Goal: Find specific page/section: Find specific page/section

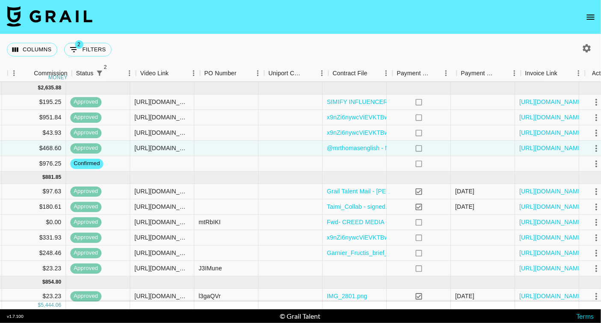
scroll to position [27, 688]
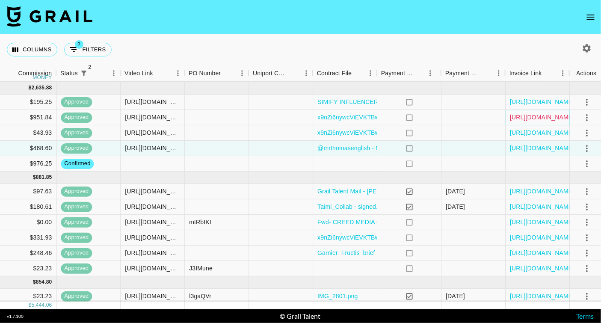
click at [526, 116] on link "[URL][DOMAIN_NAME]" at bounding box center [542, 117] width 65 height 9
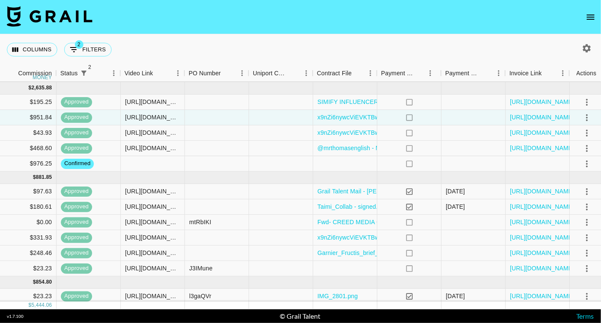
click at [582, 19] on nav at bounding box center [300, 17] width 601 height 34
click at [589, 19] on icon "open drawer" at bounding box center [591, 17] width 8 height 5
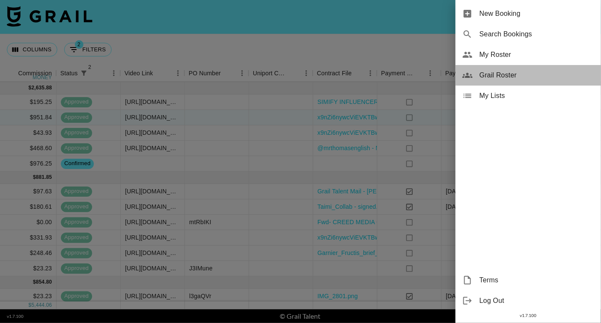
click at [510, 77] on span "Grail Roster" at bounding box center [537, 75] width 115 height 10
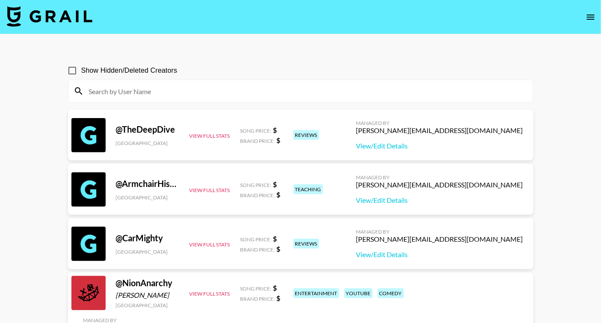
click at [333, 93] on input at bounding box center [306, 91] width 444 height 14
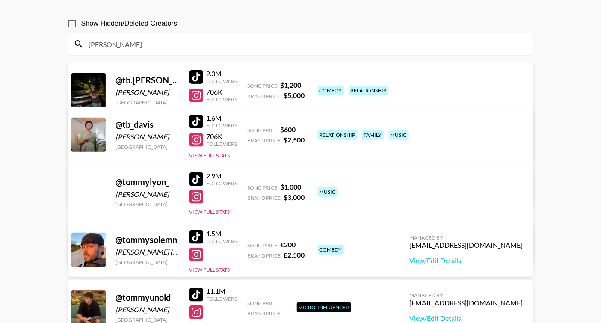
scroll to position [37, 0]
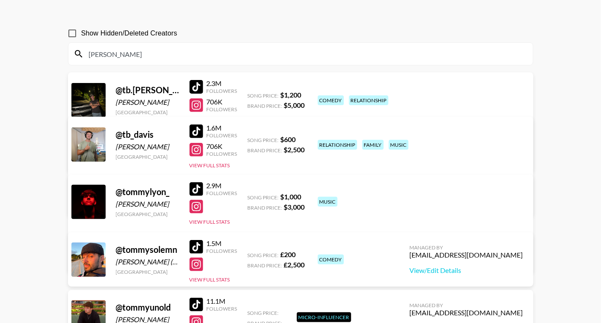
type input "tommy"
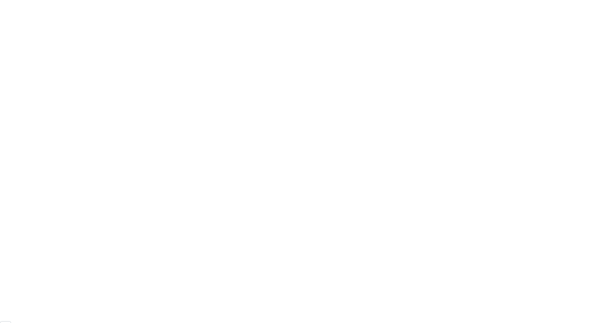
scroll to position [59, 0]
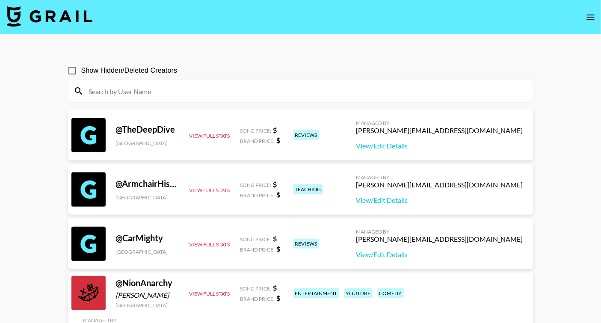
click at [68, 22] on img at bounding box center [50, 16] width 86 height 21
